Goal: Check status

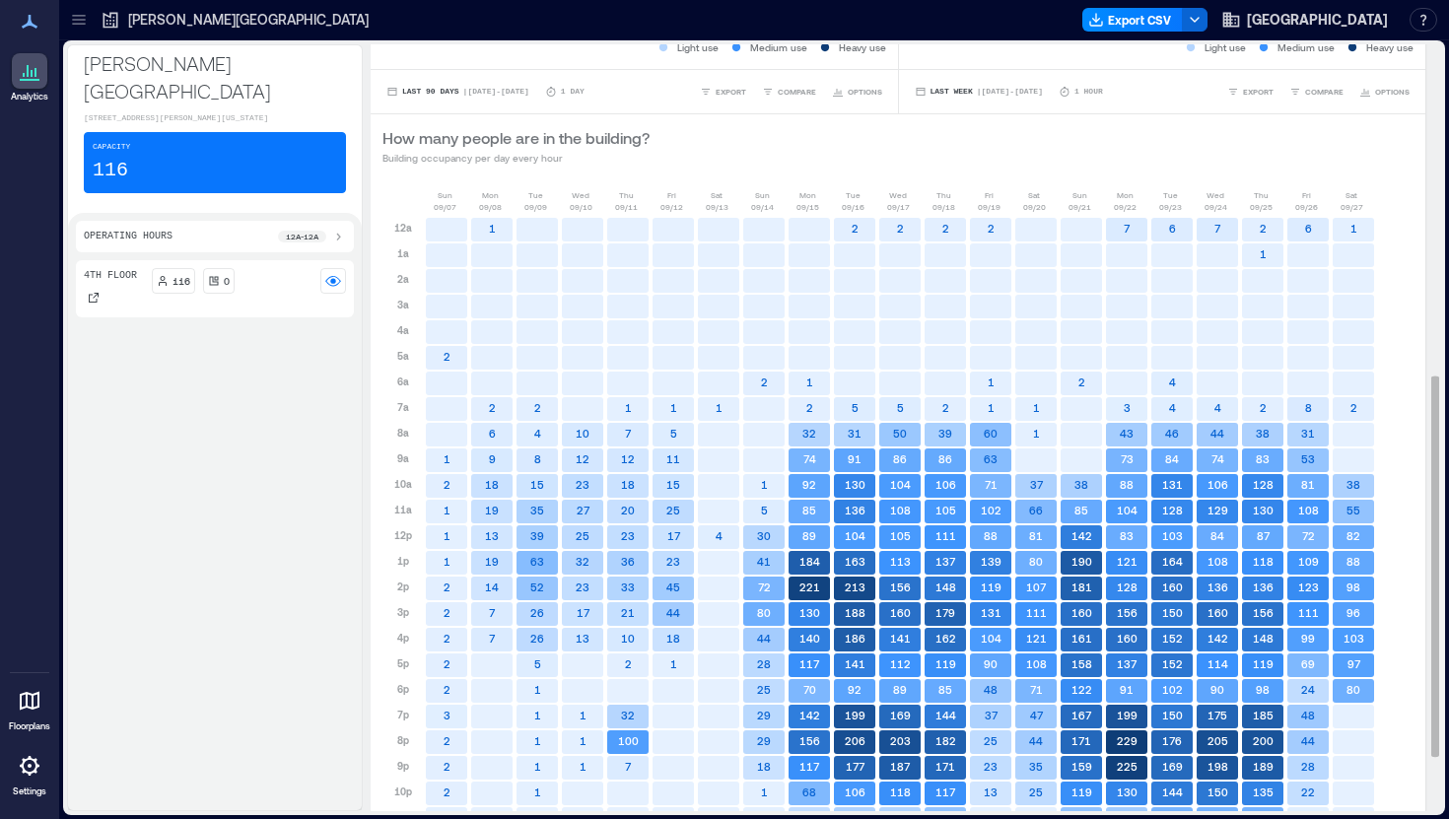
scroll to position [776, 0]
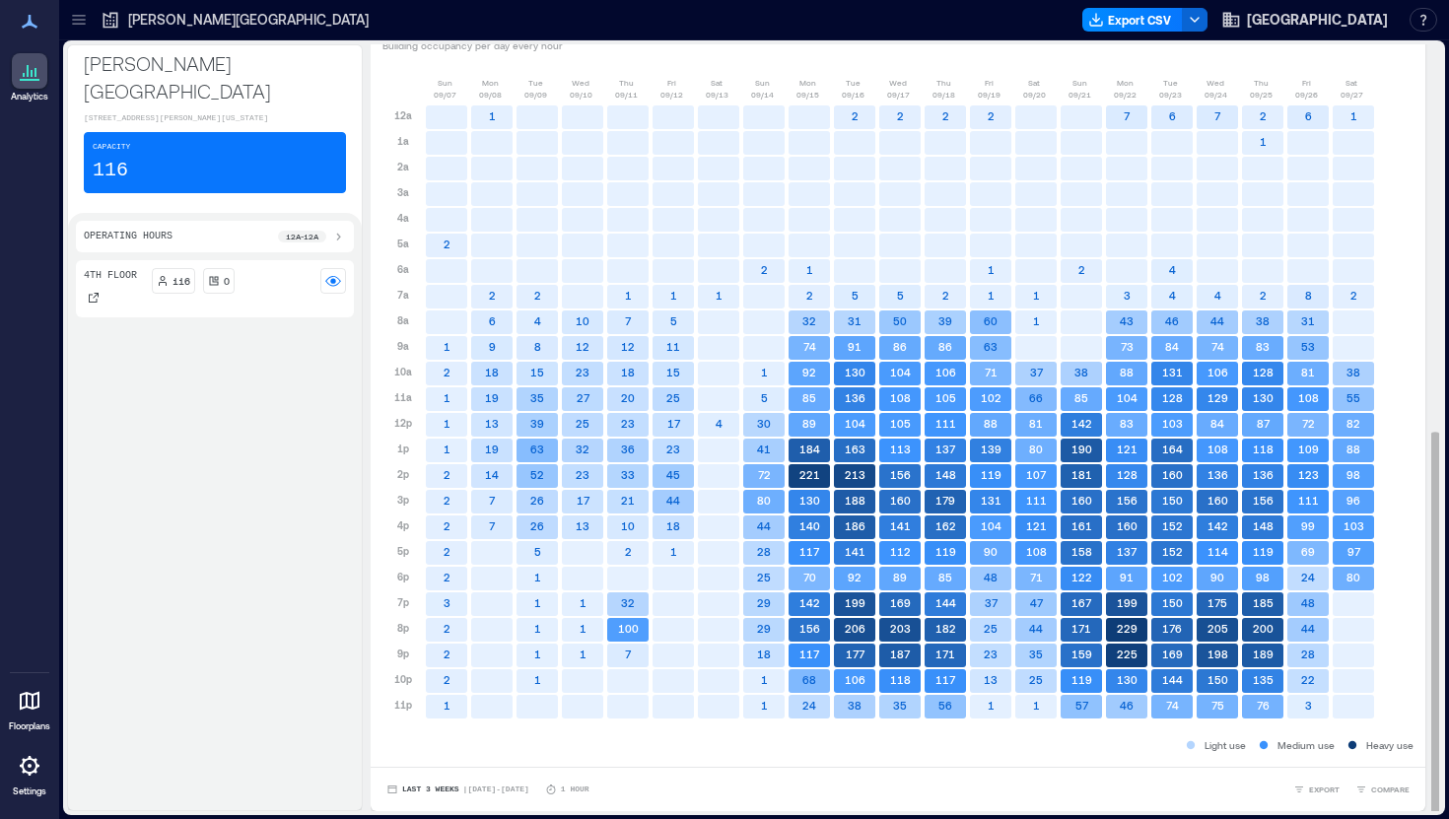
click at [1356, 604] on rect at bounding box center [1353, 605] width 41 height 24
click at [450, 602] on rect at bounding box center [446, 605] width 41 height 24
click at [521, 790] on span "| [DATE] - [DATE]" at bounding box center [496, 790] width 66 height 0
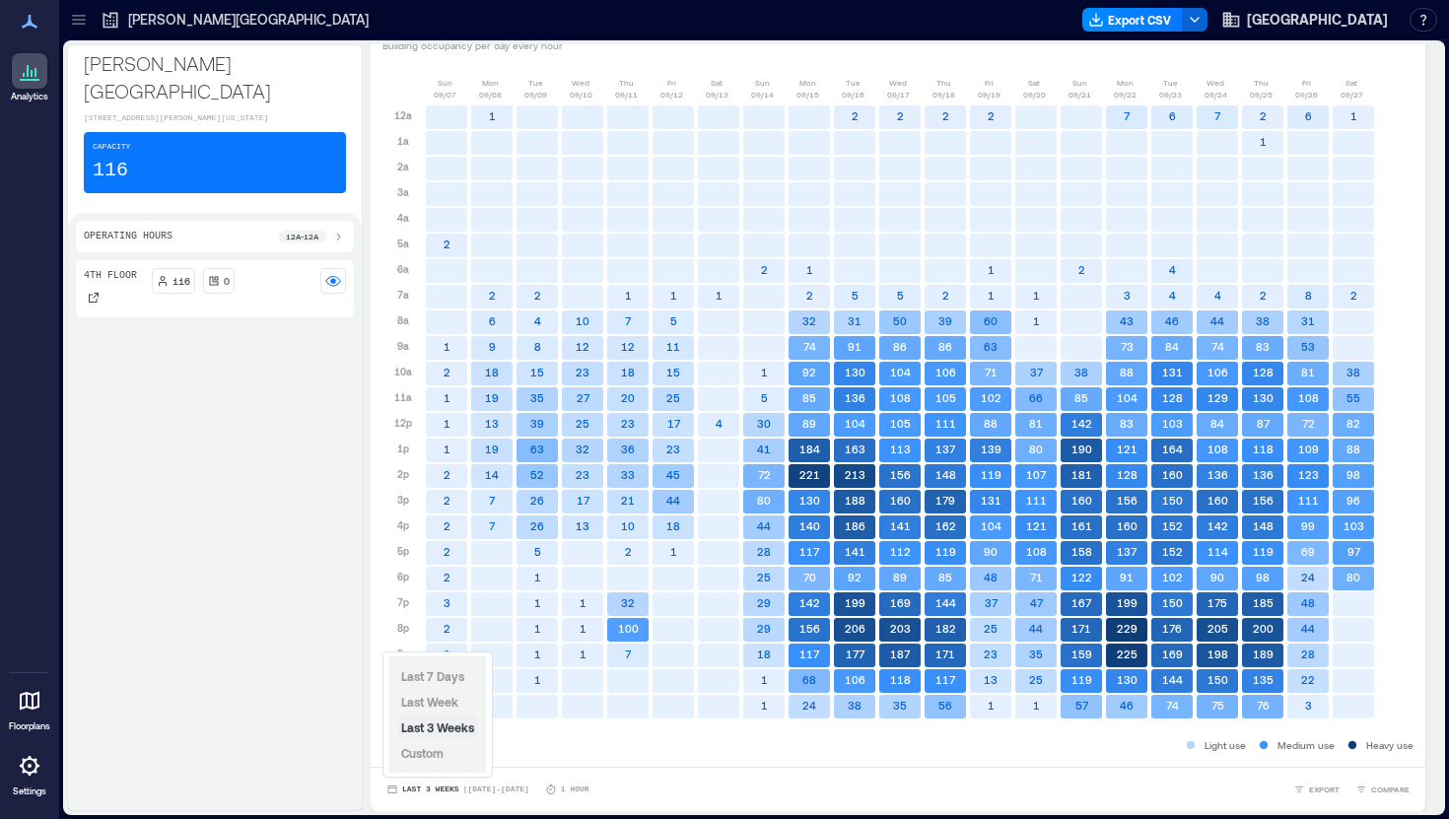
click at [433, 729] on span "Last 3 Weeks" at bounding box center [437, 728] width 73 height 14
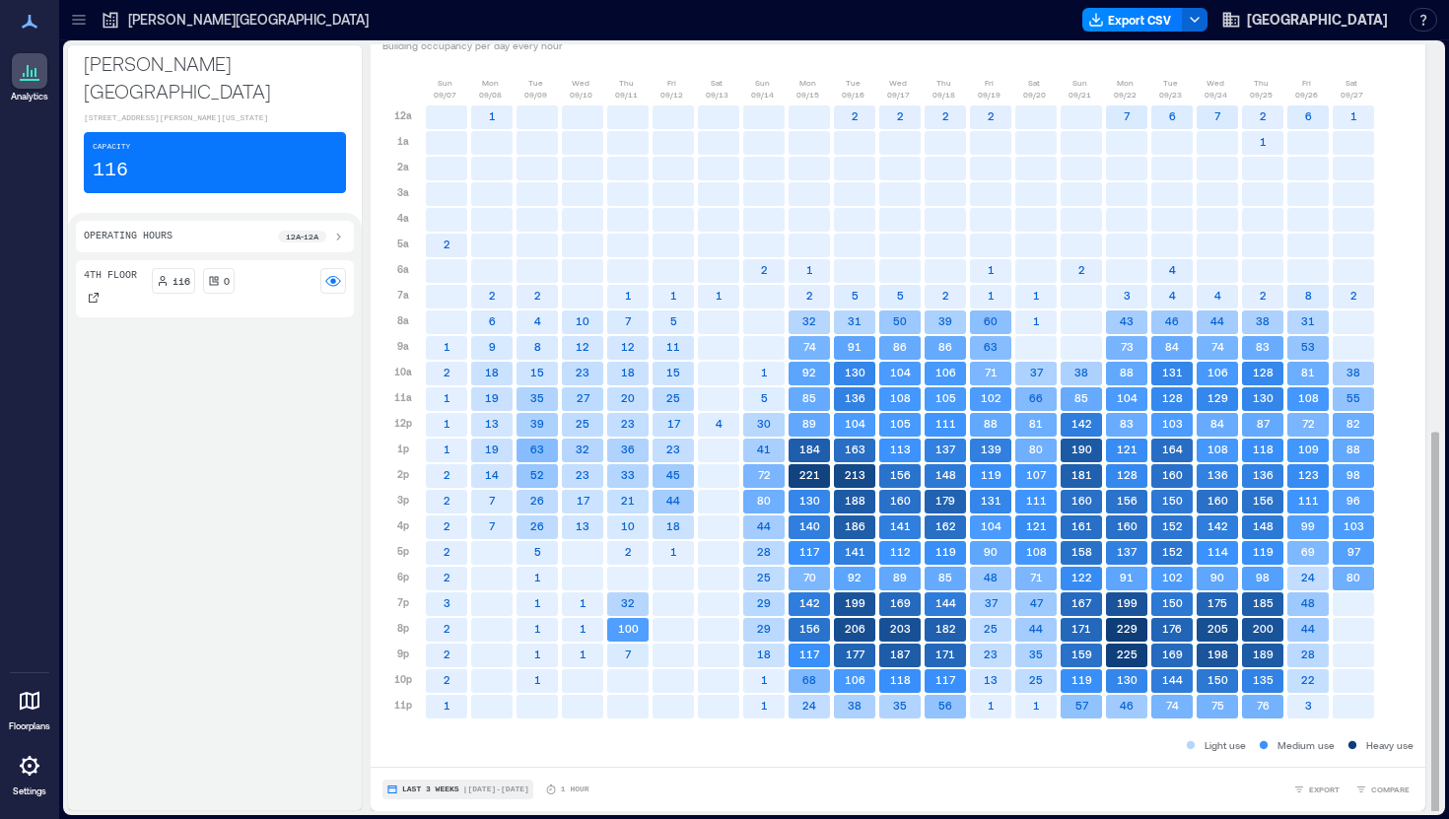
click at [456, 790] on span "Last 3 Weeks" at bounding box center [430, 790] width 57 height 0
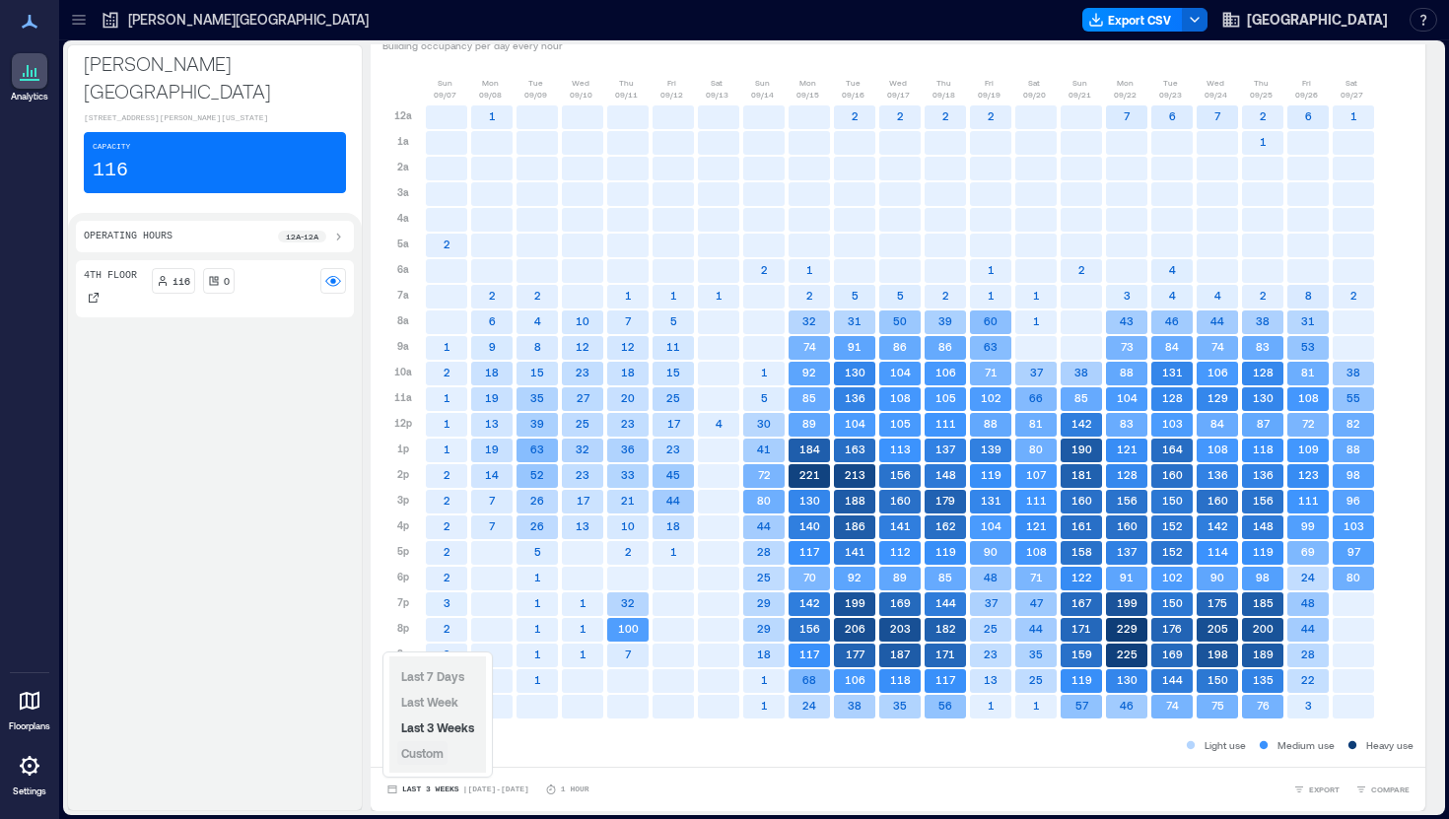
click at [436, 750] on span "Custom" at bounding box center [422, 753] width 42 height 14
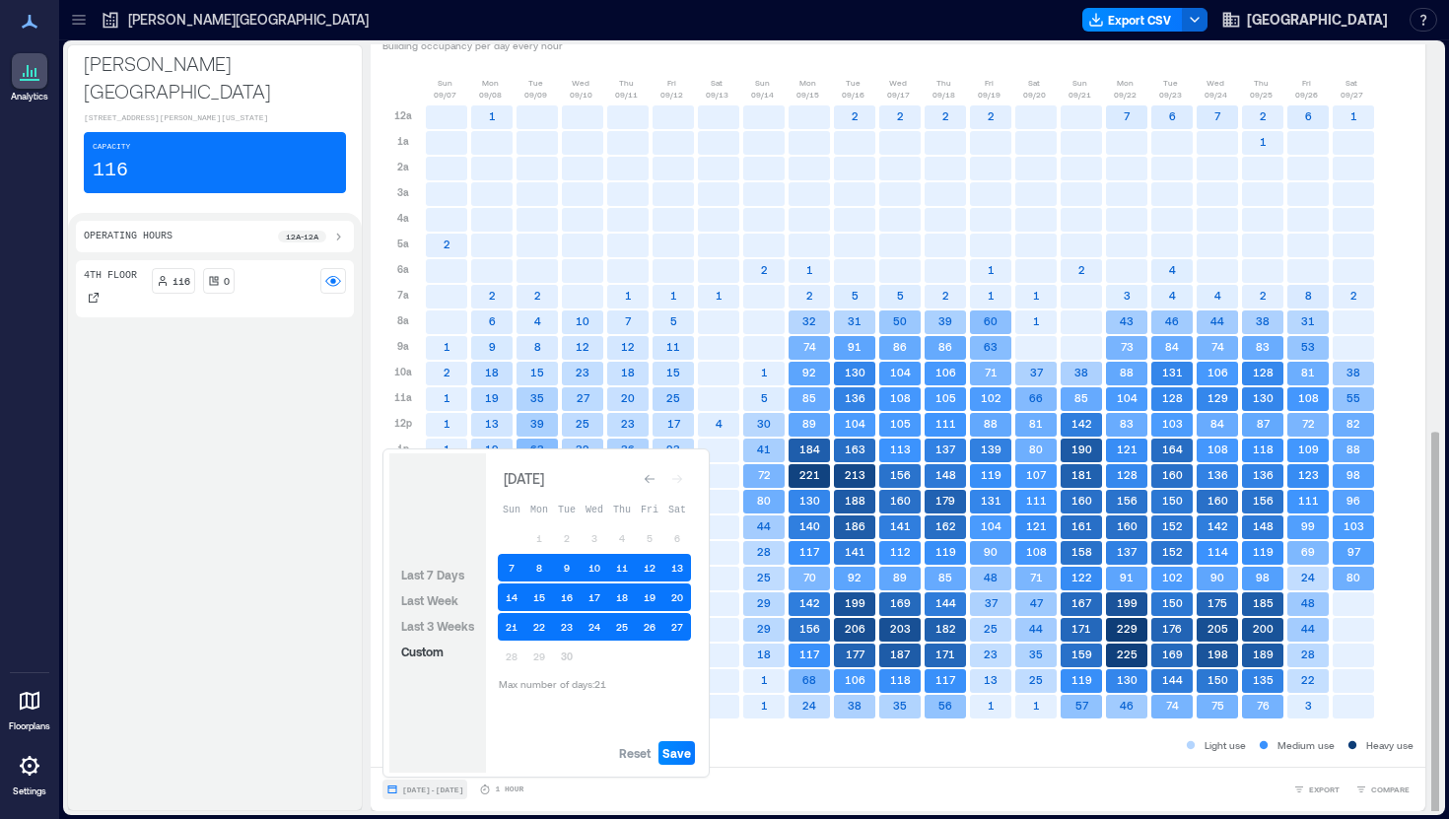
click at [443, 788] on span "[DATE] - [DATE]" at bounding box center [432, 790] width 61 height 9
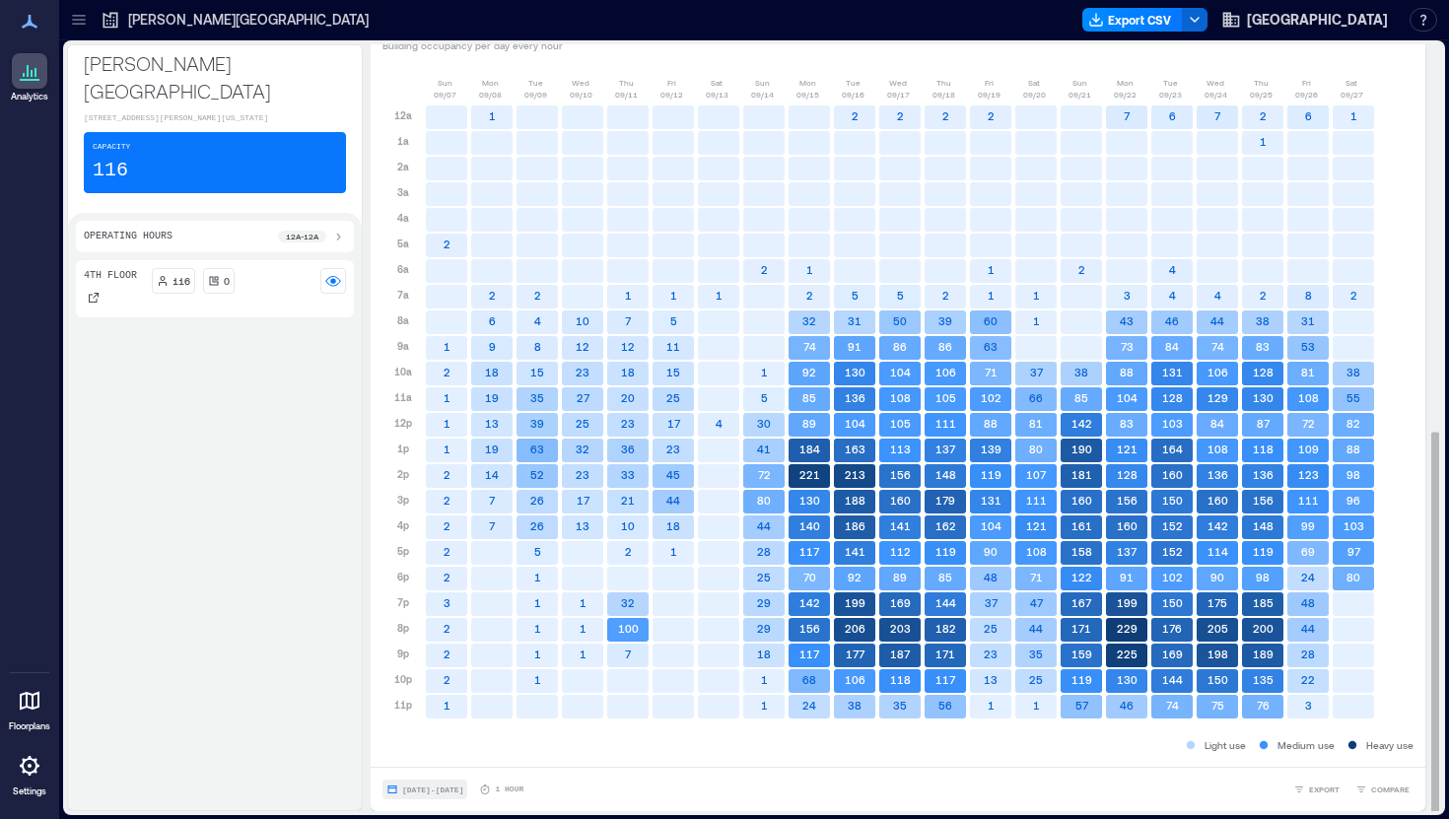
click at [436, 794] on span "[DATE] - [DATE]" at bounding box center [432, 790] width 61 height 9
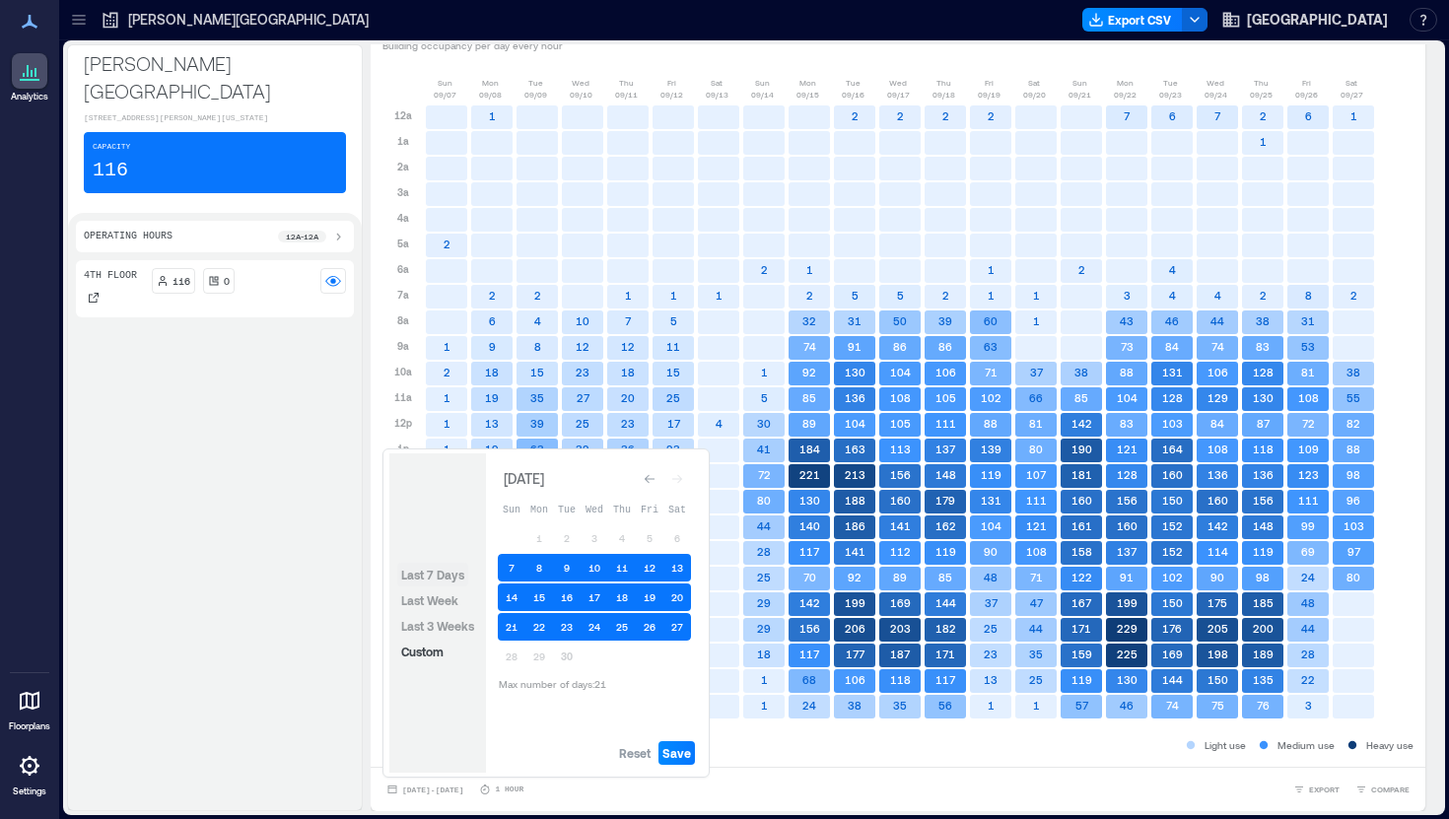
click at [432, 576] on span "Last 7 Days" at bounding box center [432, 575] width 63 height 14
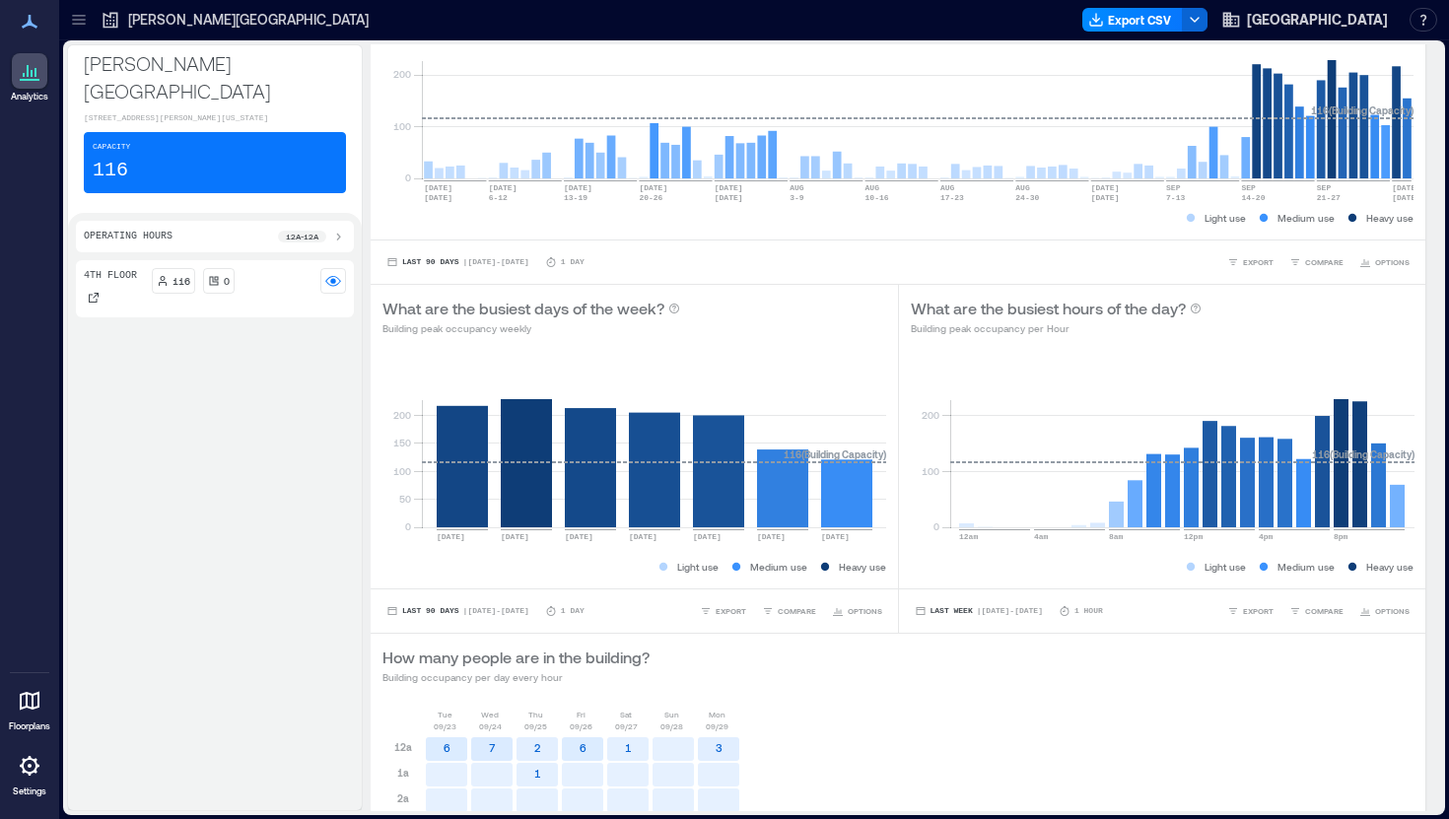
scroll to position [124, 0]
